Goal: Use online tool/utility

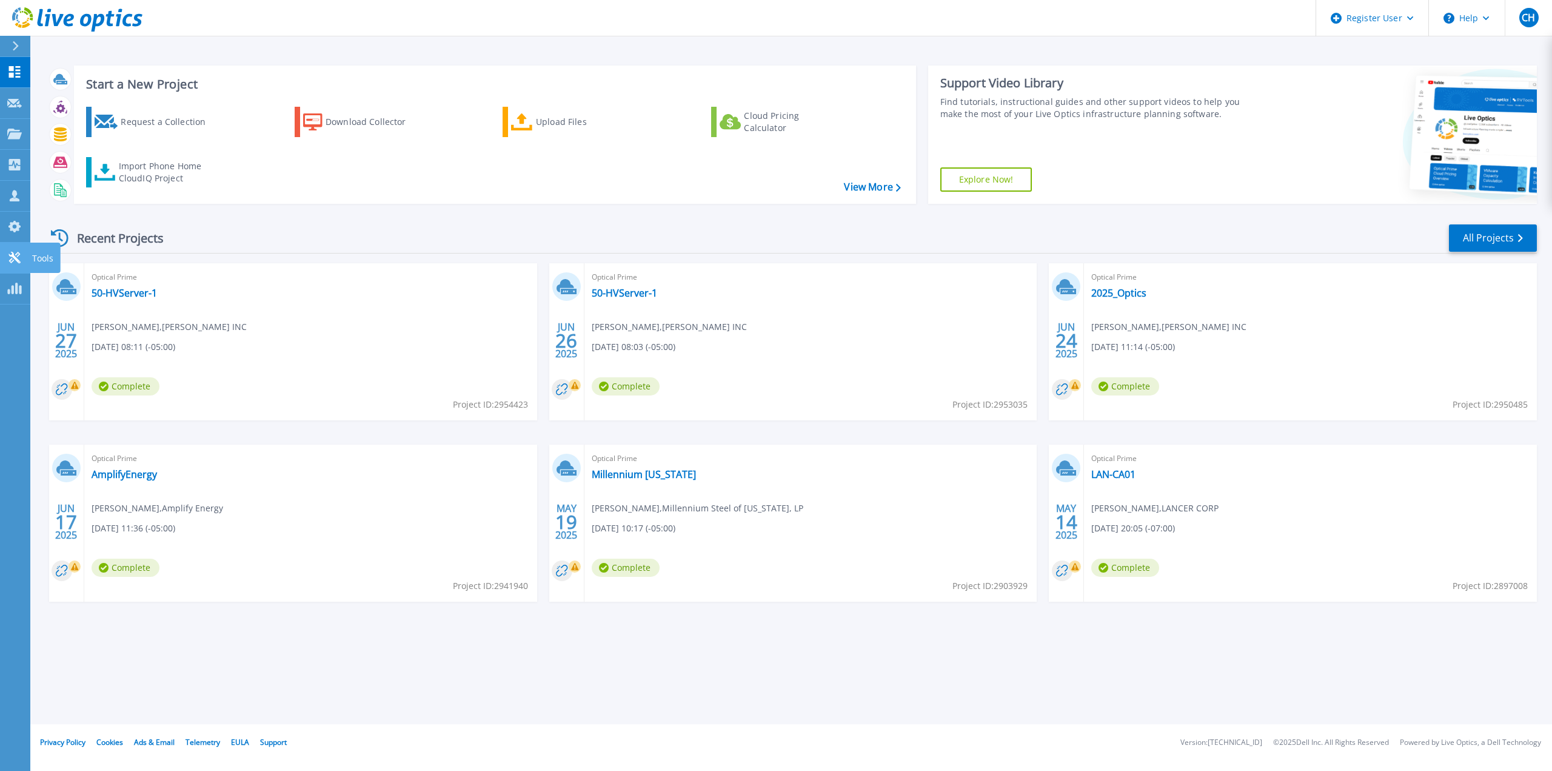
click at [8, 251] on div at bounding box center [14, 257] width 15 height 13
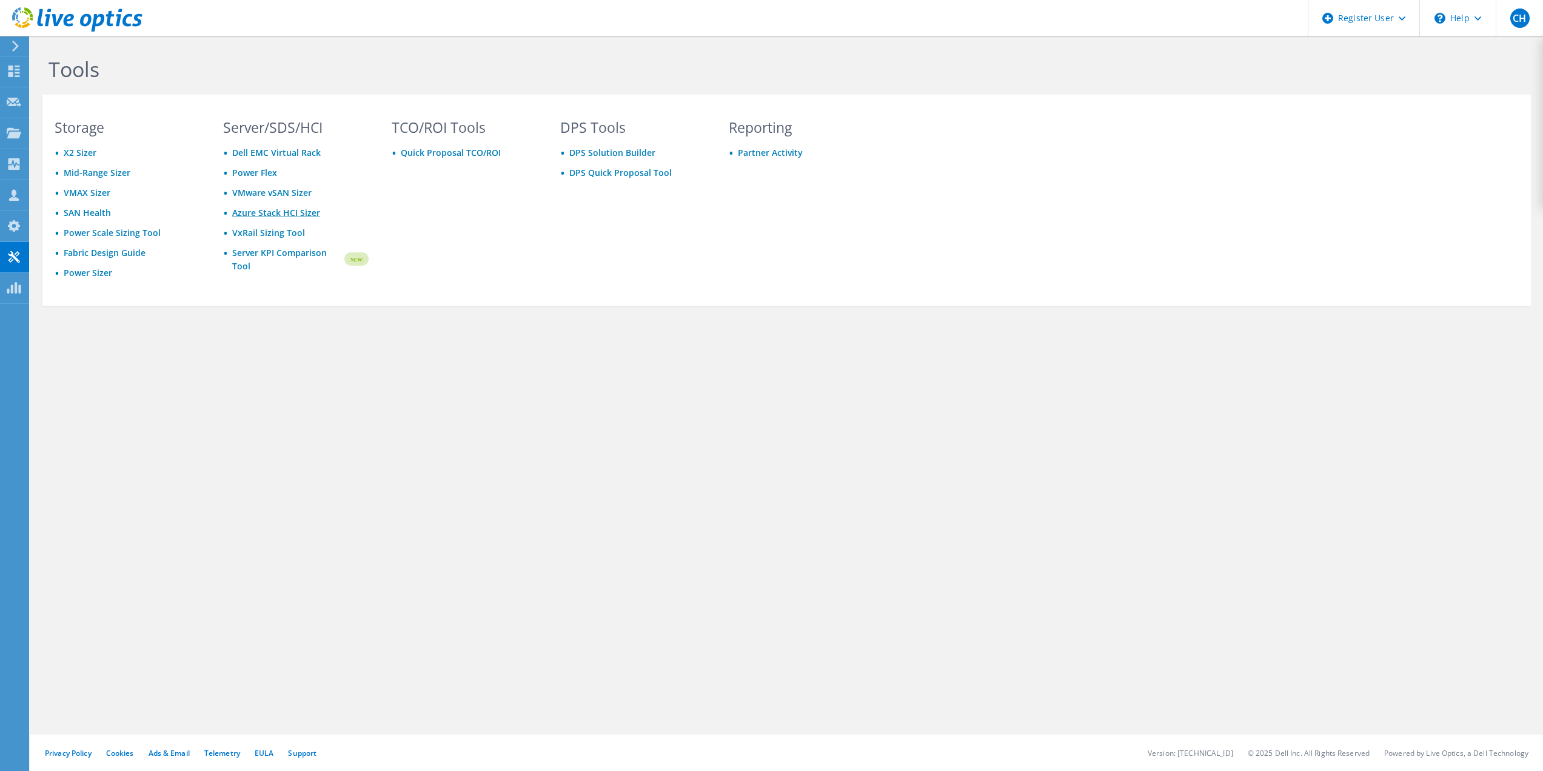
click at [269, 210] on link "Azure Stack HCI Sizer" at bounding box center [276, 213] width 88 height 12
